Goal: Information Seeking & Learning: Learn about a topic

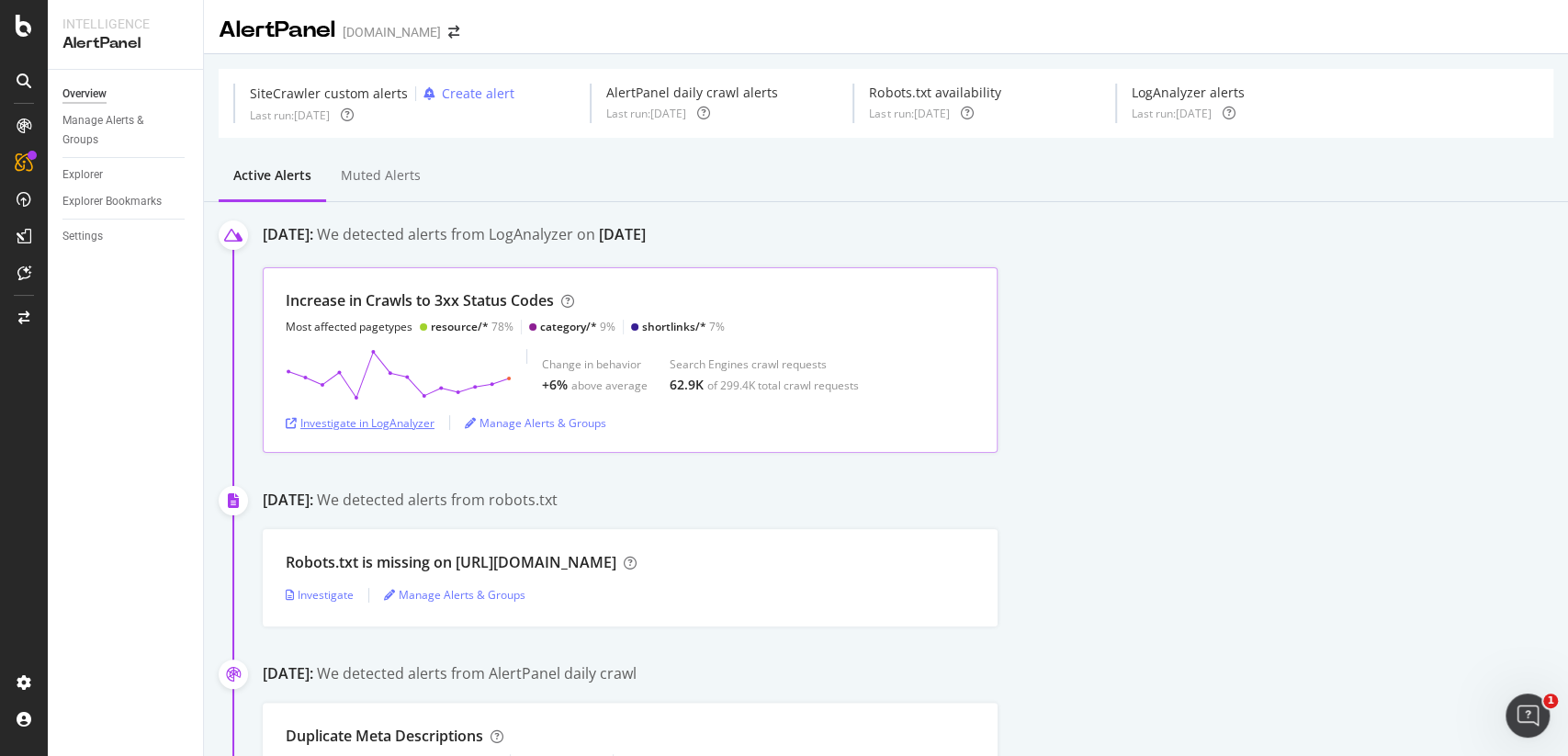
click at [424, 421] on div "Investigate in LogAnalyzer" at bounding box center [360, 422] width 149 height 16
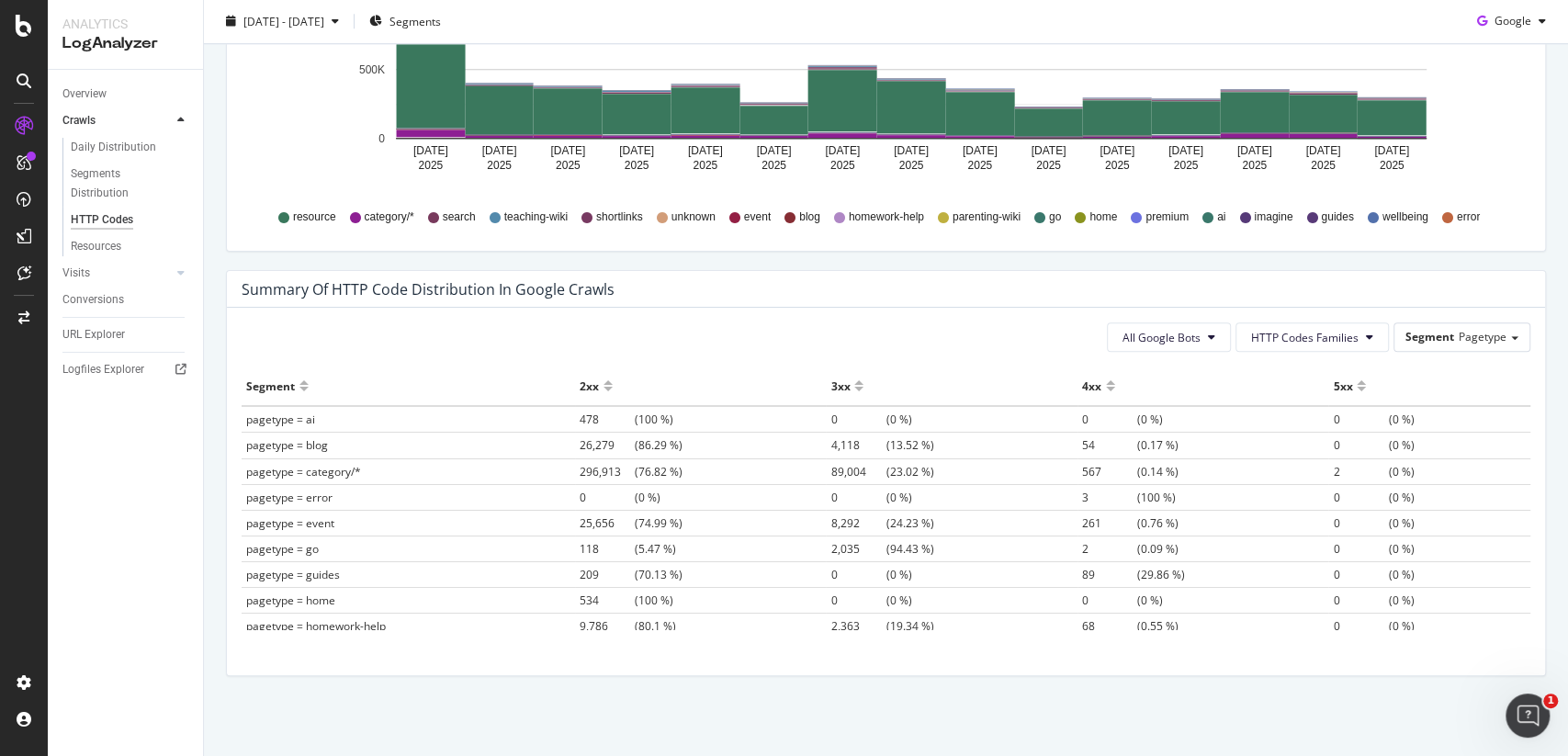
scroll to position [1140, 0]
